Goal: Task Accomplishment & Management: Manage account settings

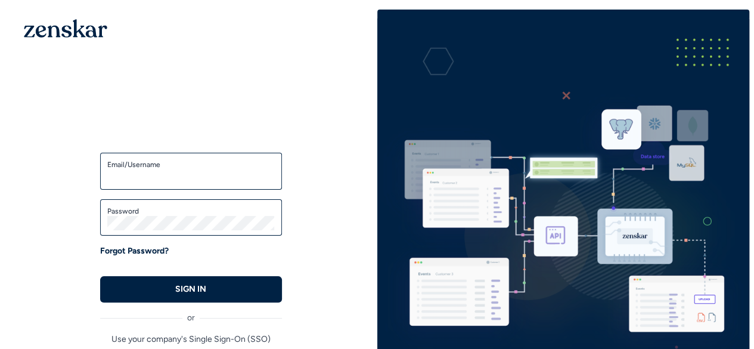
type input "**********"
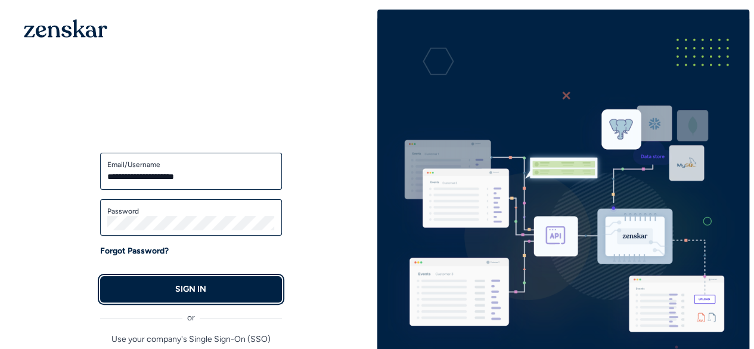
click at [201, 282] on button "SIGN IN" at bounding box center [191, 289] width 182 height 26
